Goal: Task Accomplishment & Management: Use online tool/utility

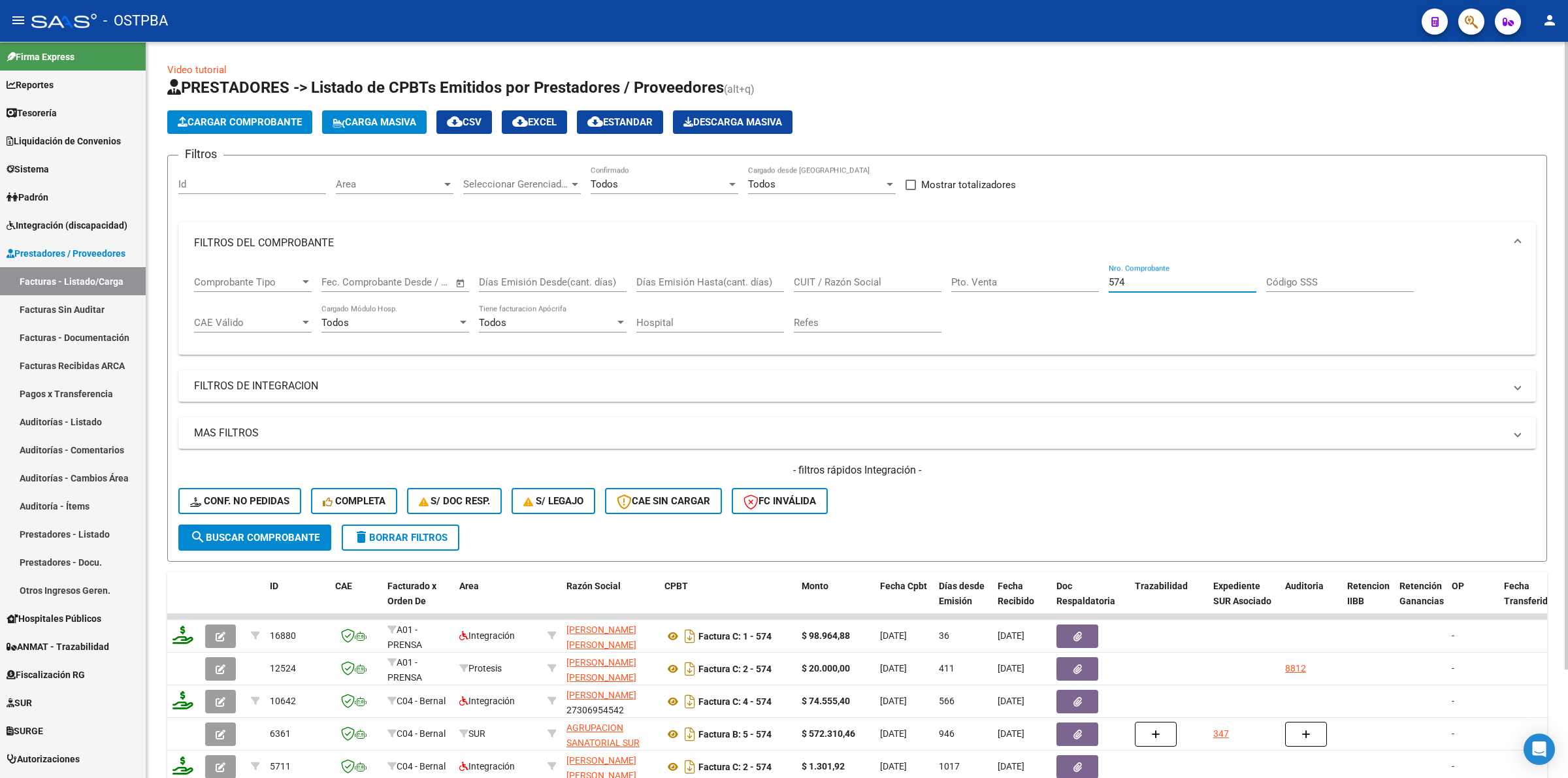
drag, startPoint x: 1154, startPoint y: 280, endPoint x: 890, endPoint y: 279, distance: 264.0
click at [902, 279] on div "Comprobante Tipo Comprobante Tipo Start date – End date Fec. Comprobante Desde …" at bounding box center [857, 304] width 1327 height 81
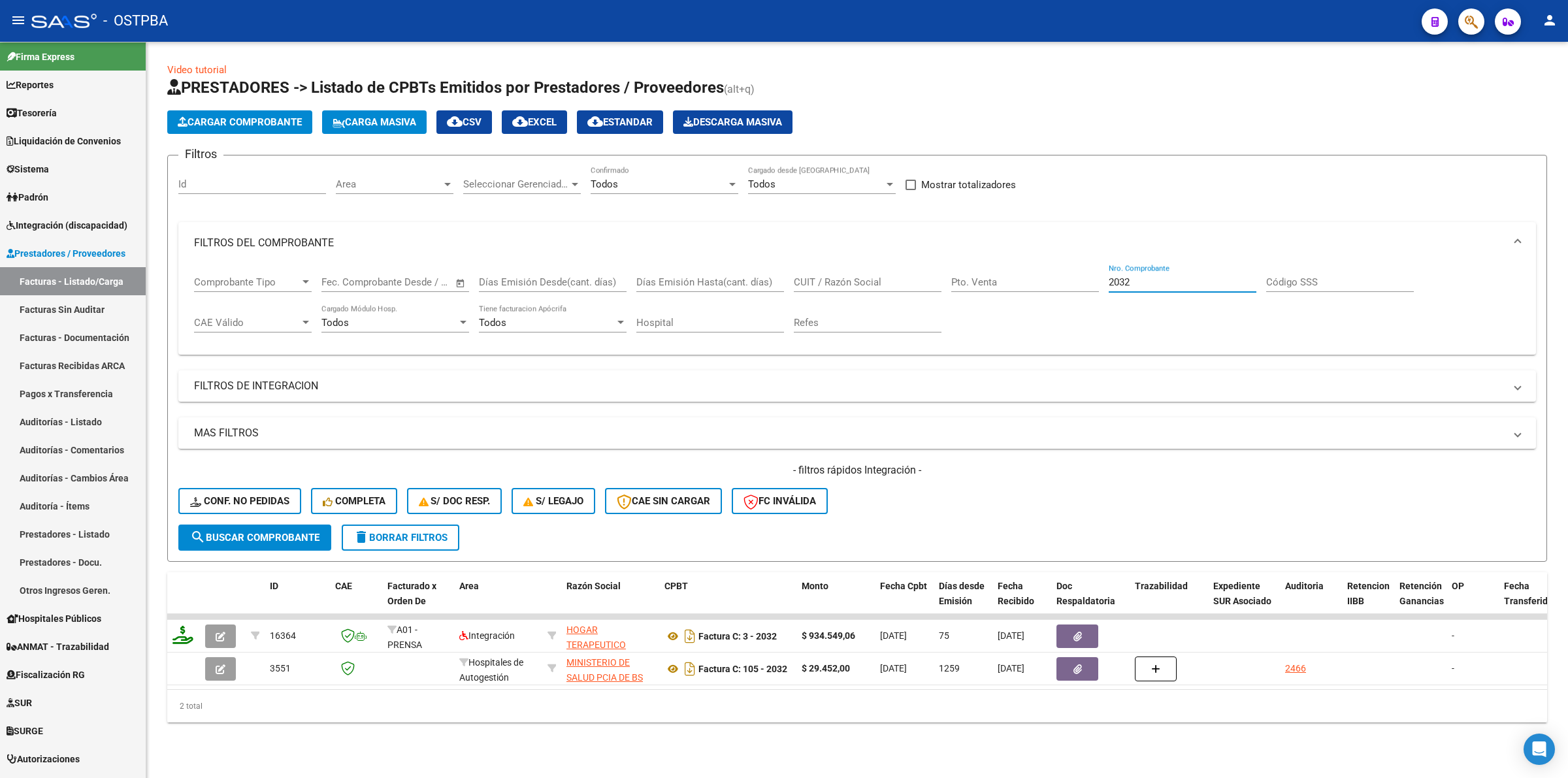
scroll to position [0, 14]
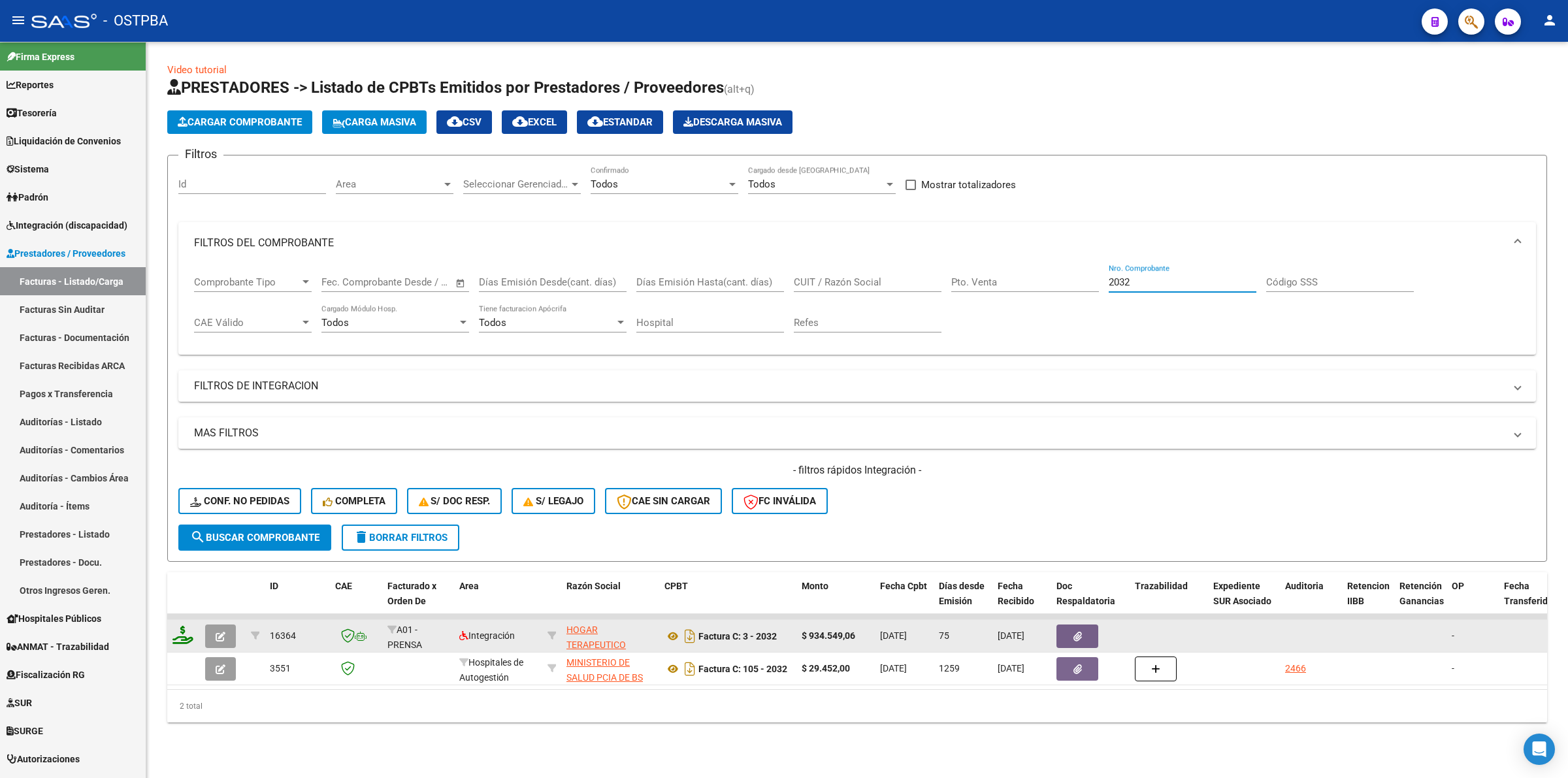
type input "2032"
click at [1084, 628] on button "button" at bounding box center [1077, 636] width 42 height 23
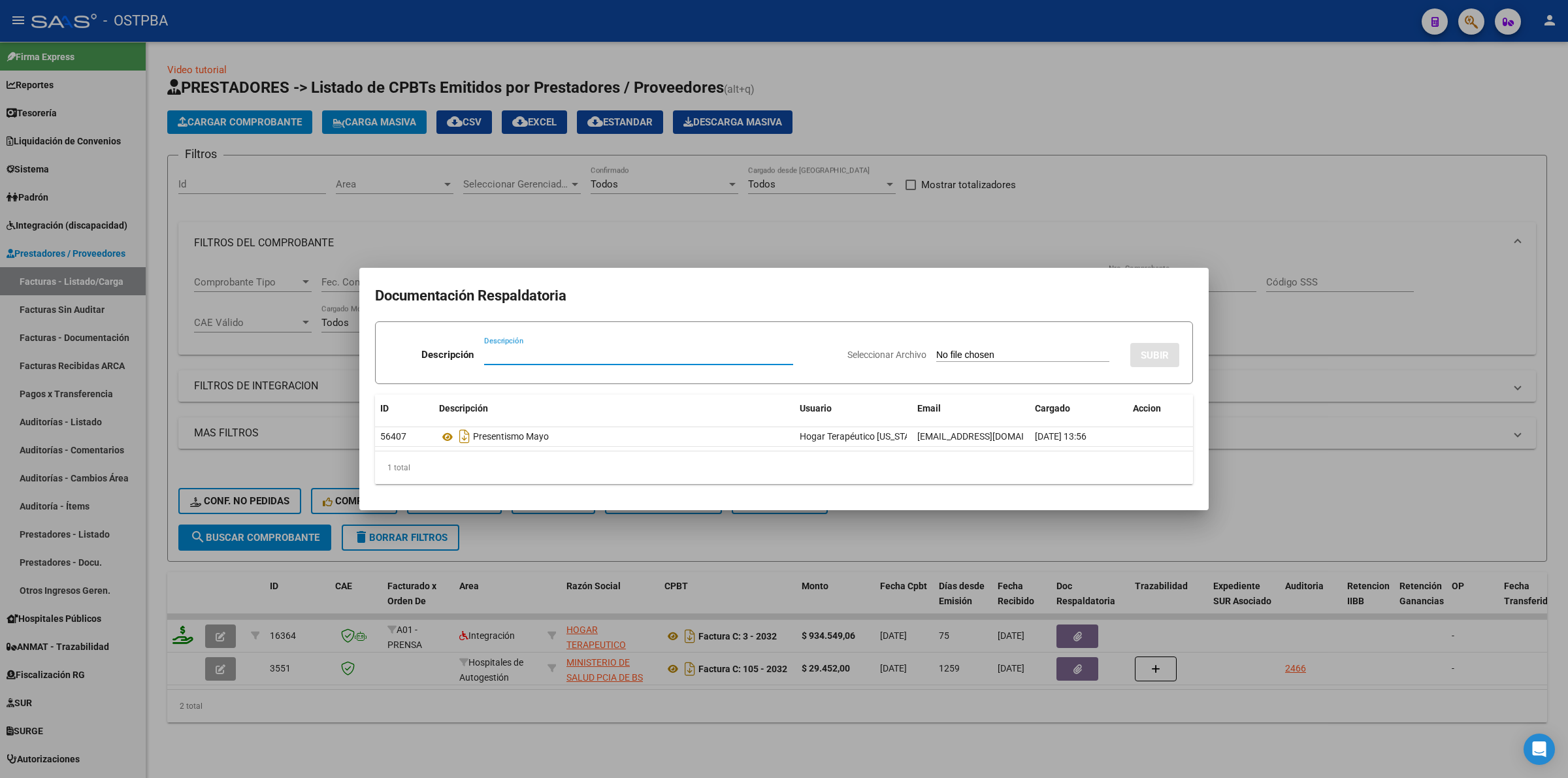
click at [717, 356] on input "Descripción" at bounding box center [639, 354] width 309 height 12
type input "RECIBO"
click at [937, 352] on input "Seleccionar Archivo" at bounding box center [1023, 355] width 173 height 12
type input "C:\fakepath\PRENSA recibo [DATE].pdf"
click at [1171, 353] on button "SUBIR" at bounding box center [1155, 355] width 49 height 24
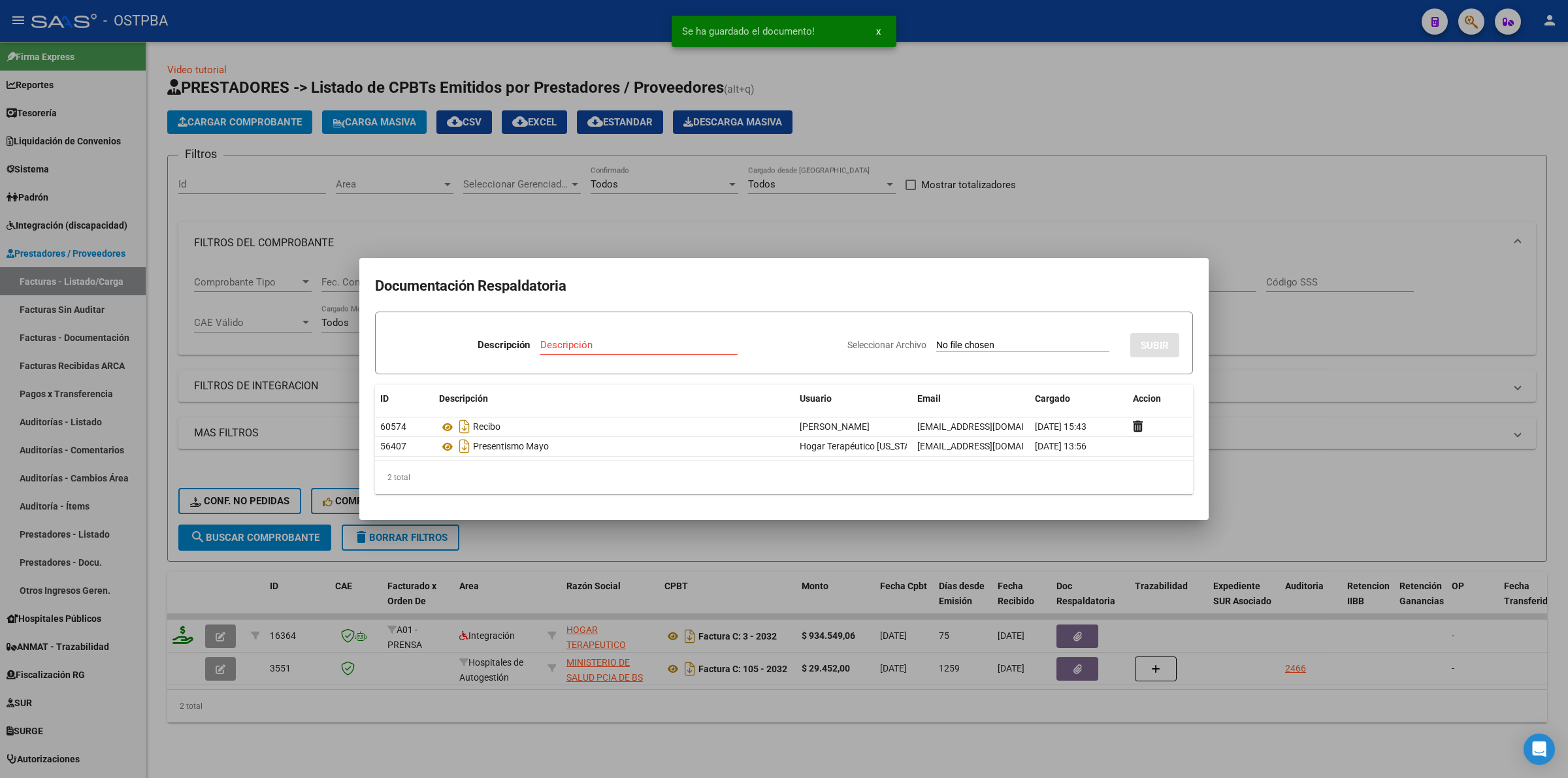
click at [1353, 511] on div at bounding box center [784, 389] width 1568 height 778
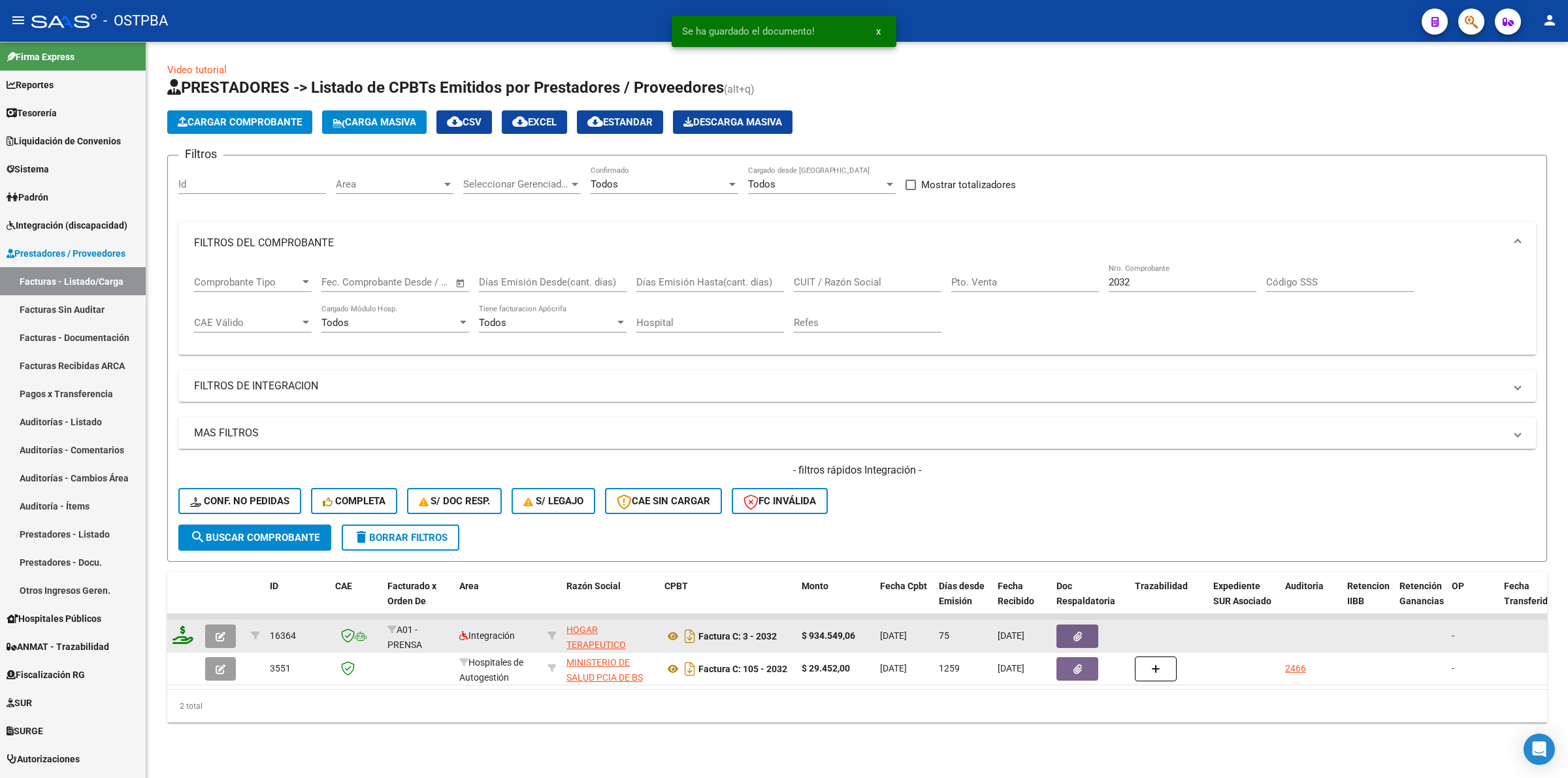
click at [1065, 628] on button "button" at bounding box center [1077, 636] width 42 height 23
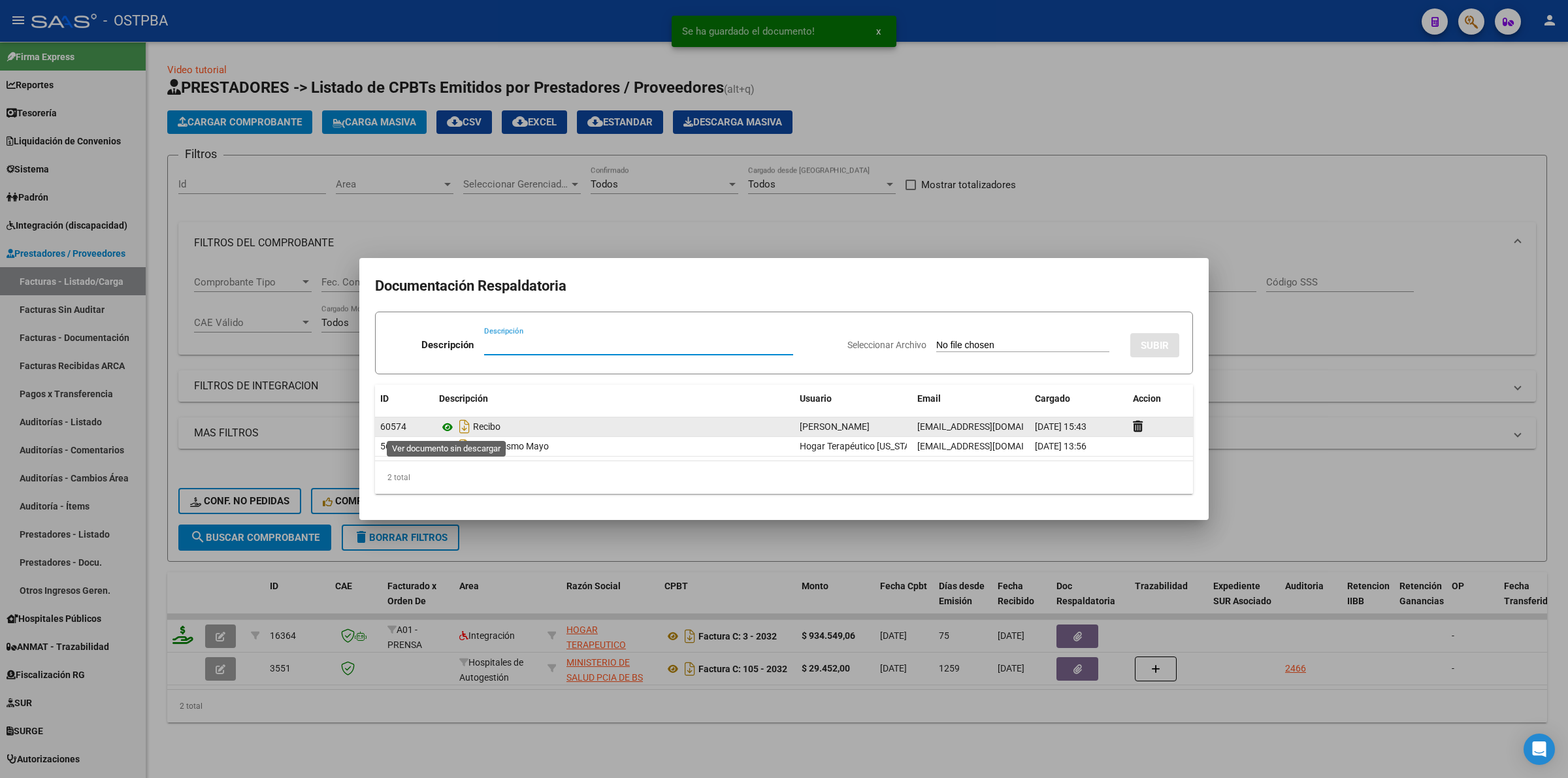
click at [443, 426] on icon at bounding box center [448, 427] width 17 height 16
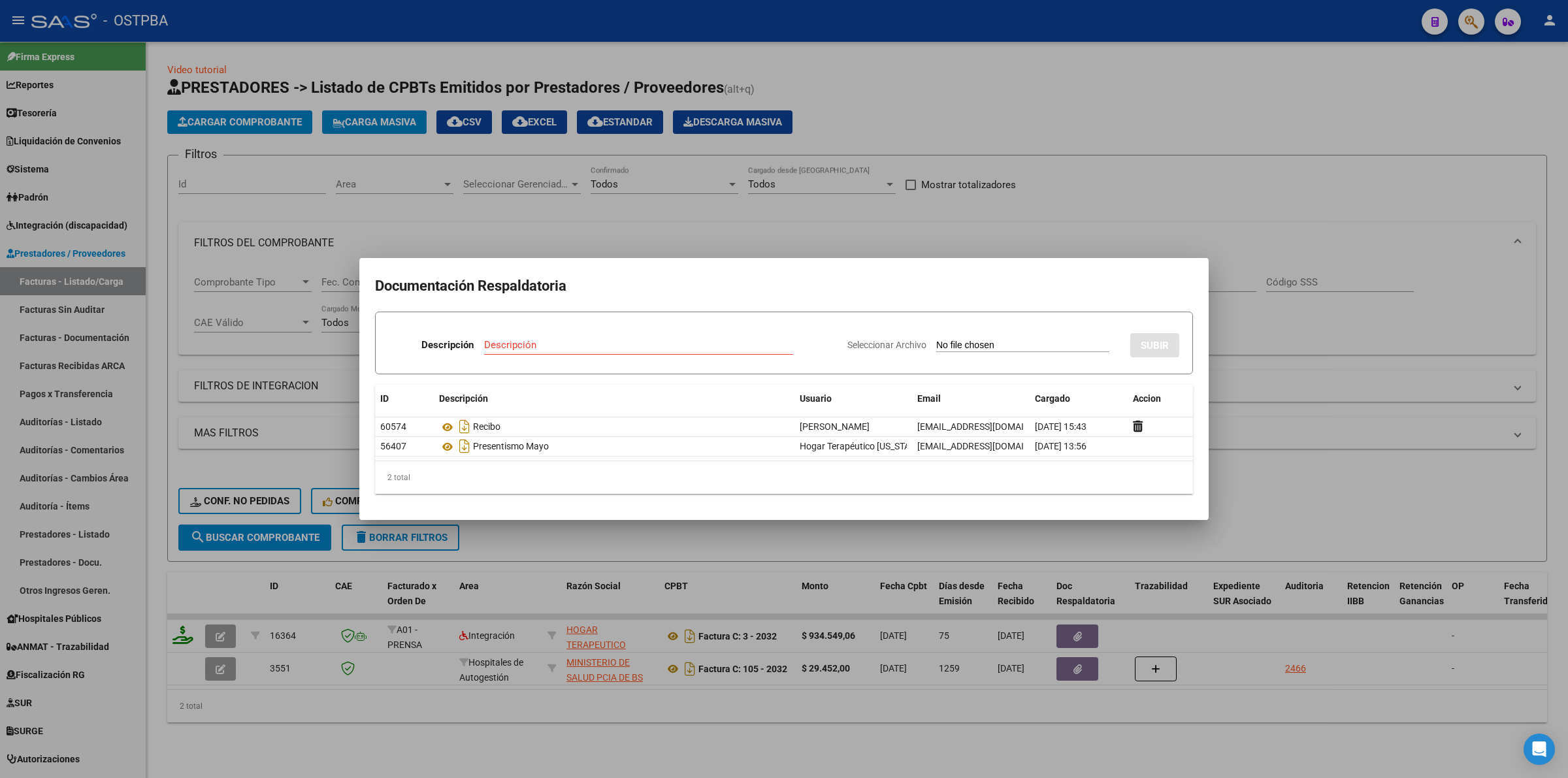
click at [1347, 477] on div at bounding box center [784, 389] width 1568 height 778
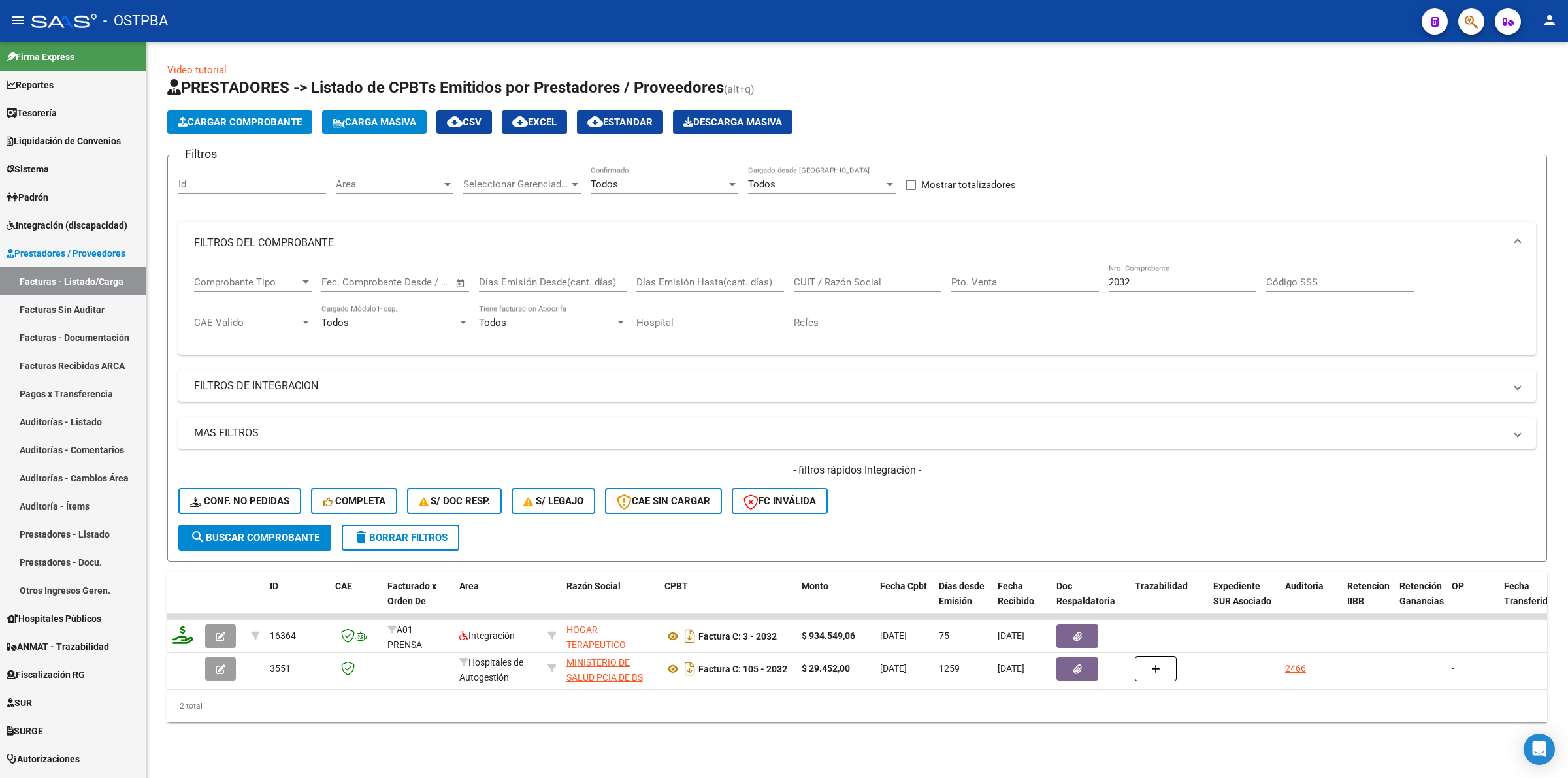
click at [1161, 272] on div "2032 Nro. Comprobante" at bounding box center [1183, 278] width 148 height 28
drag, startPoint x: 1154, startPoint y: 279, endPoint x: 1011, endPoint y: 278, distance: 143.0
click at [1011, 278] on div "Comprobante Tipo Comprobante Tipo Start date – End date Fec. Comprobante Desde …" at bounding box center [857, 304] width 1327 height 81
